Goal: Download file/media

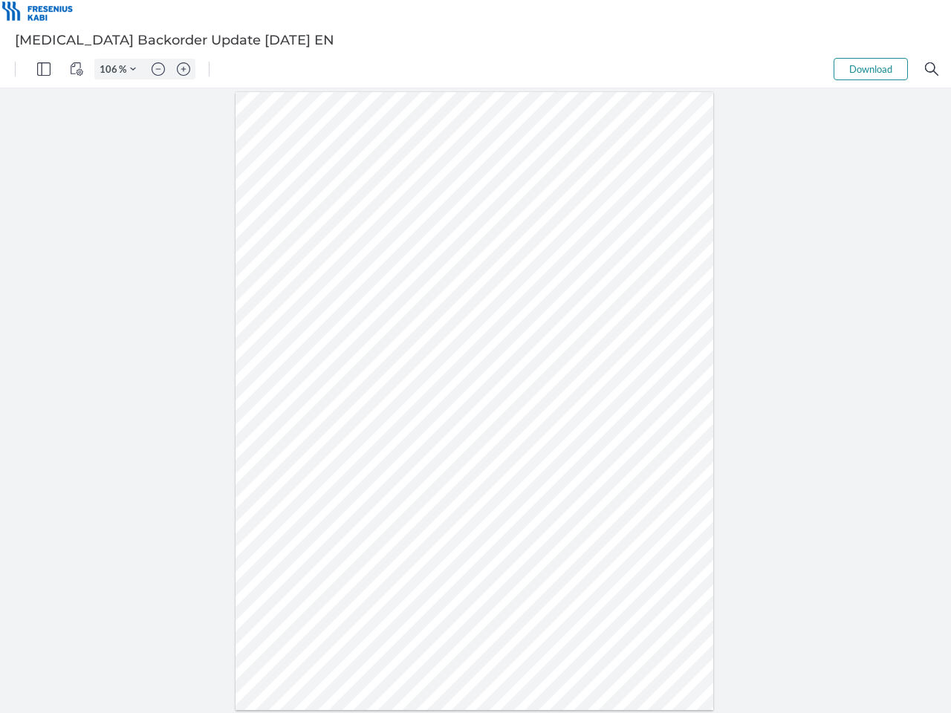
click at [44, 69] on img "Panel" at bounding box center [43, 68] width 13 height 13
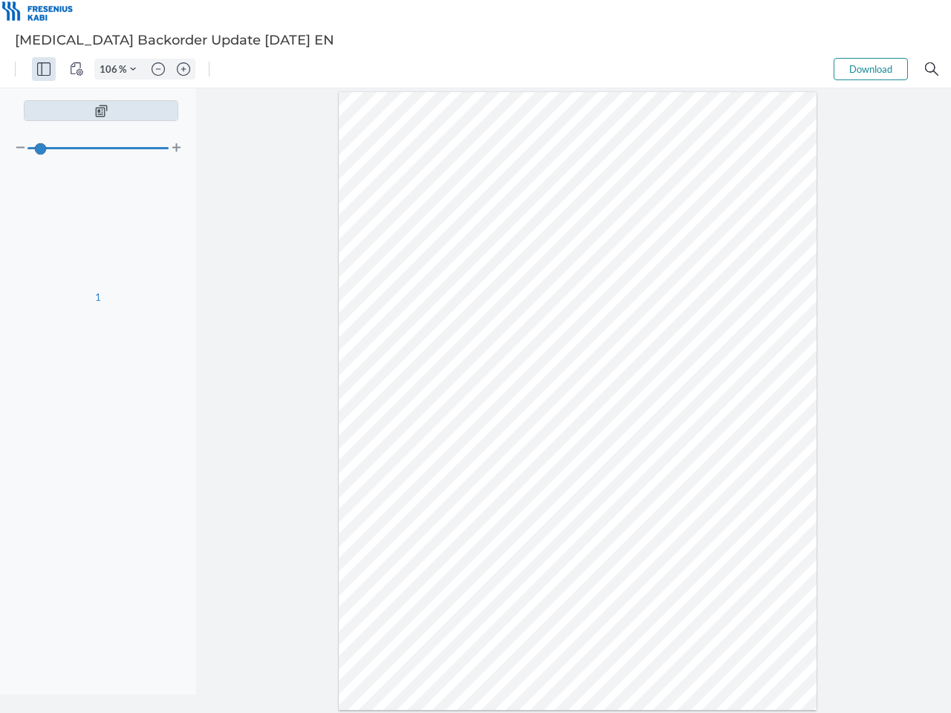
click at [77, 69] on img "View Controls" at bounding box center [76, 68] width 13 height 13
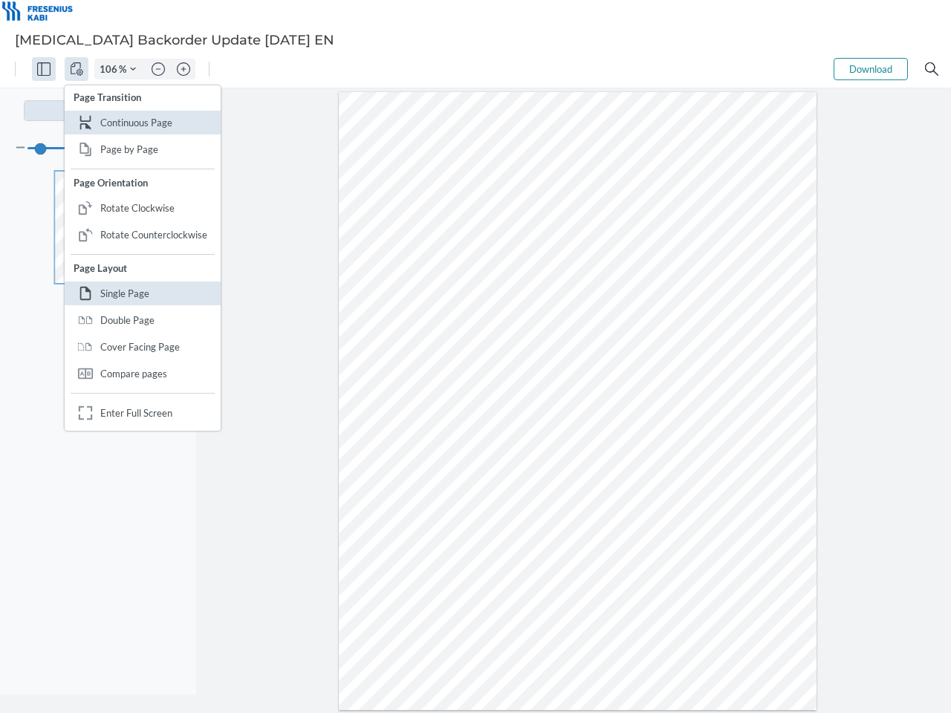
click at [111, 69] on input "106" at bounding box center [107, 68] width 24 height 13
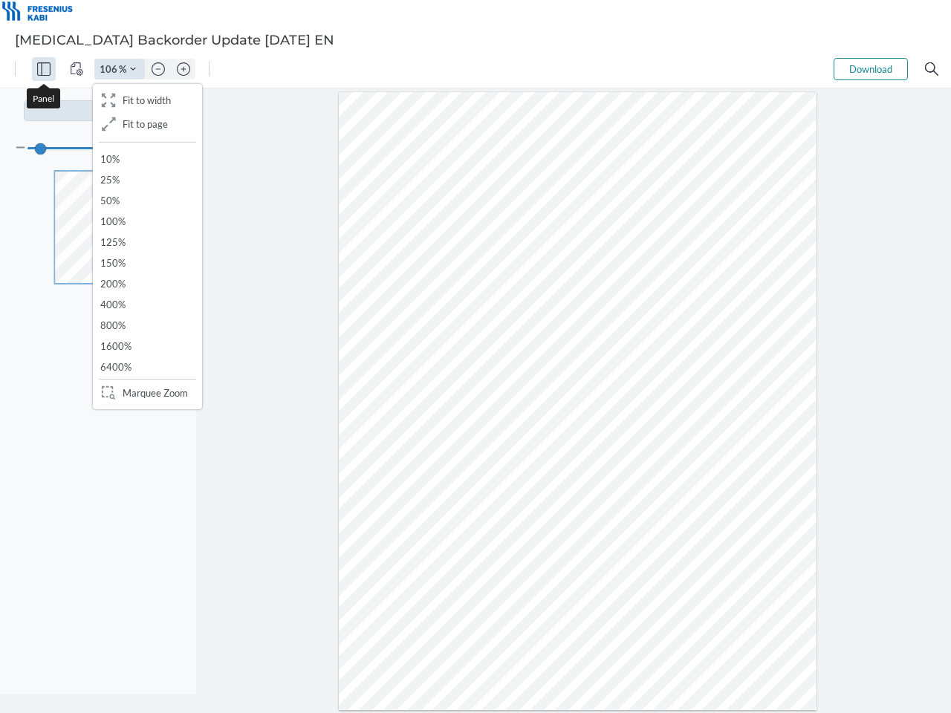
click at [133, 69] on img "Zoom Controls" at bounding box center [133, 69] width 6 height 6
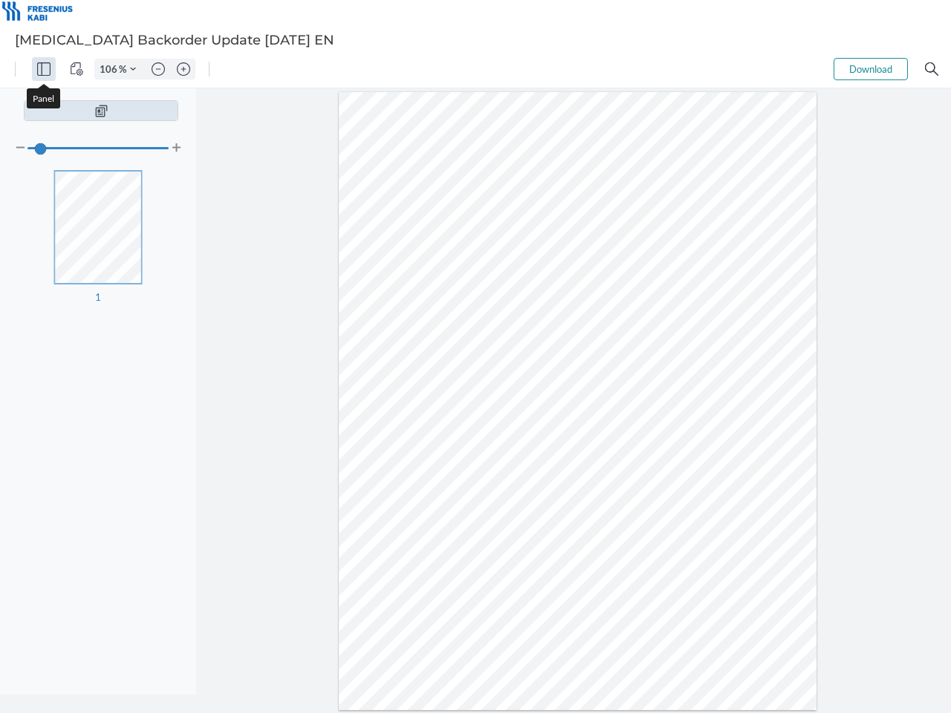
click at [158, 69] on img "Zoom out" at bounding box center [158, 68] width 13 height 13
click at [184, 69] on img "Zoom in" at bounding box center [183, 68] width 13 height 13
type input "106"
click at [871, 69] on button "Download" at bounding box center [871, 69] width 74 height 22
click at [932, 69] on img "Search" at bounding box center [931, 68] width 13 height 13
